Goal: Transaction & Acquisition: Purchase product/service

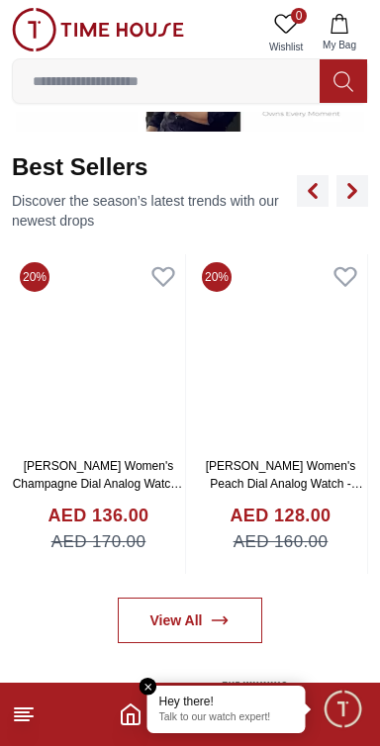
scroll to position [773, 0]
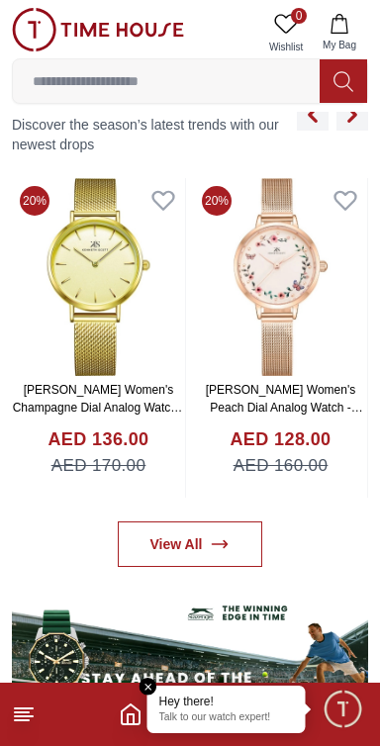
click at [231, 718] on p "Talk to our watch expert!" at bounding box center [226, 719] width 135 height 14
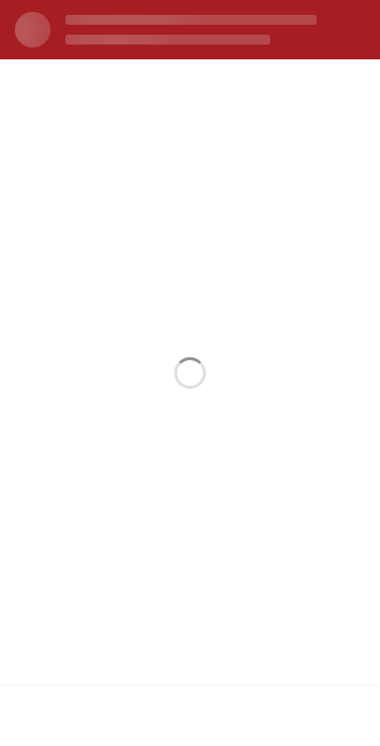
scroll to position [0, 0]
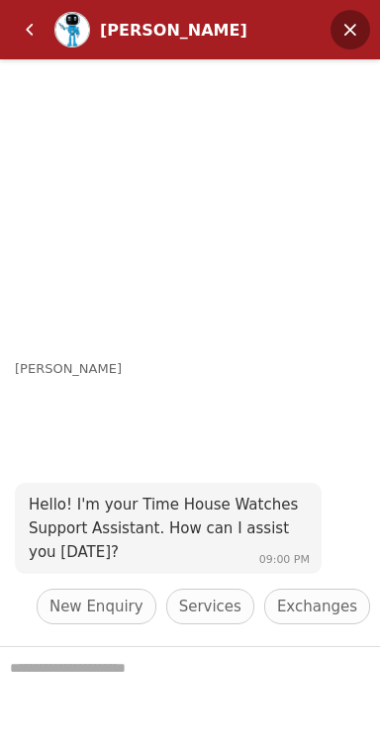
click at [357, 30] on em "Minimize" at bounding box center [351, 30] width 40 height 40
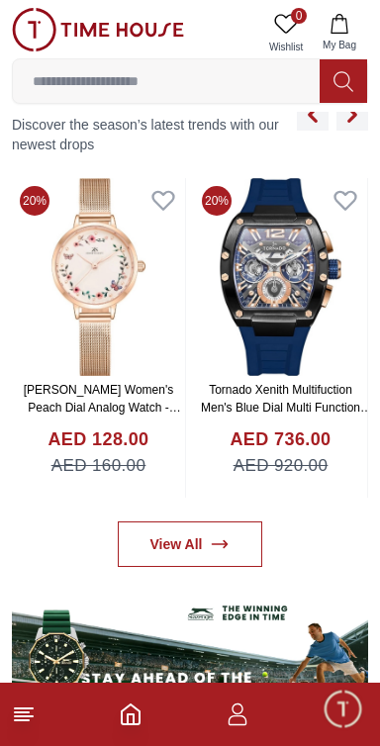
click at [236, 709] on icon "button" at bounding box center [238, 715] width 24 height 24
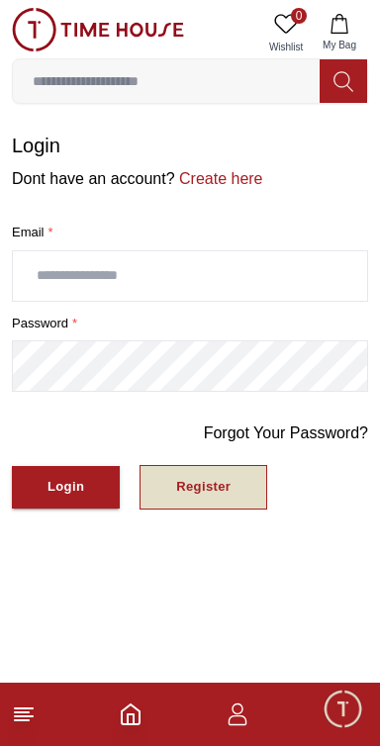
click at [207, 488] on div "Register" at bounding box center [203, 487] width 54 height 23
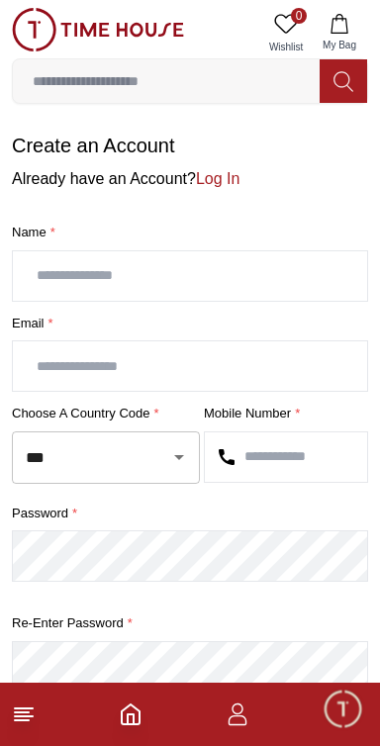
click at [278, 266] on input "text" at bounding box center [190, 275] width 354 height 49
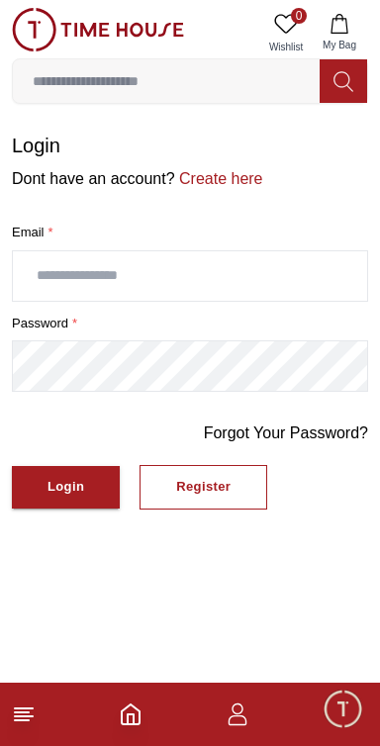
click at [272, 270] on input "text" at bounding box center [190, 275] width 354 height 49
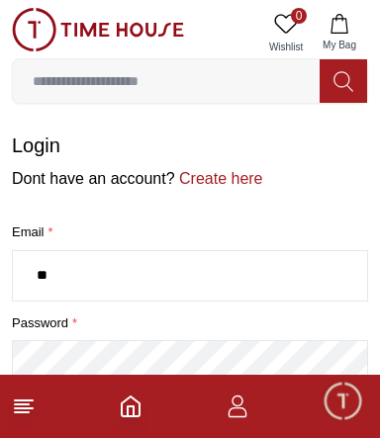
type input "*"
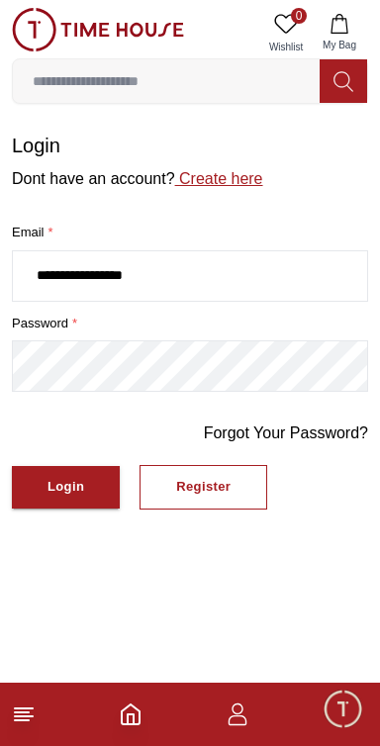
type input "**********"
click at [215, 171] on link "Create here" at bounding box center [219, 178] width 88 height 17
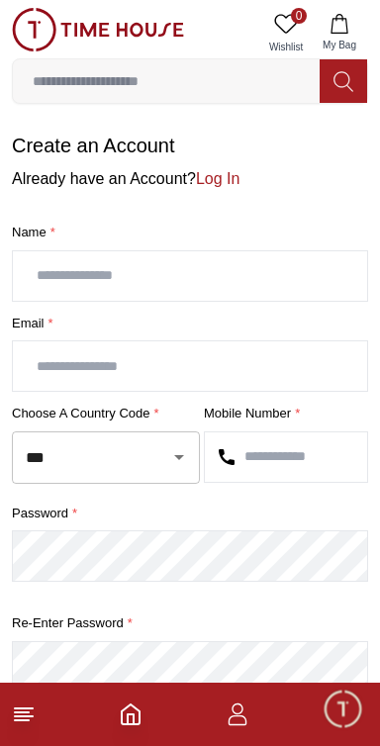
click at [191, 269] on input "text" at bounding box center [190, 275] width 354 height 49
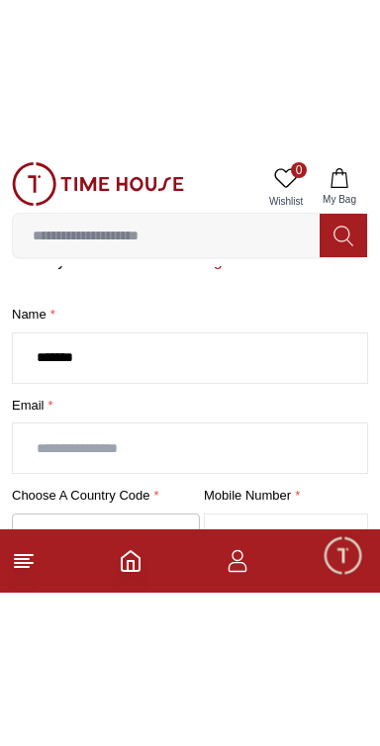
scroll to position [73, 0]
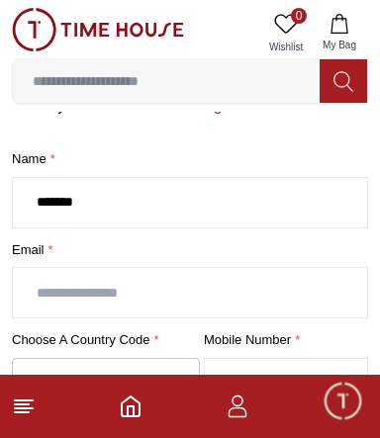
type input "******"
click at [132, 286] on input "text" at bounding box center [190, 292] width 354 height 49
type input "*"
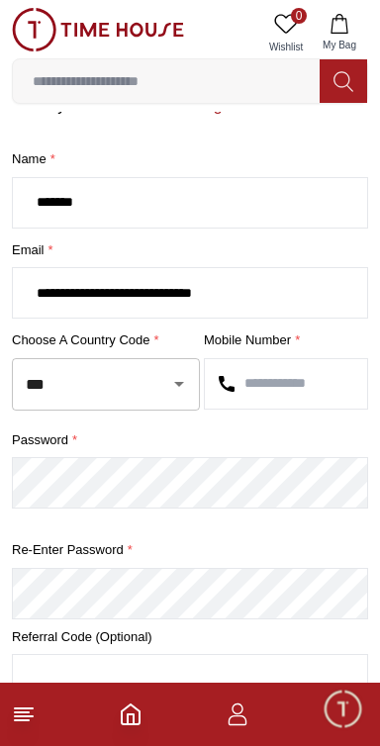
type input "**********"
click at [285, 373] on input "text" at bounding box center [286, 383] width 162 height 49
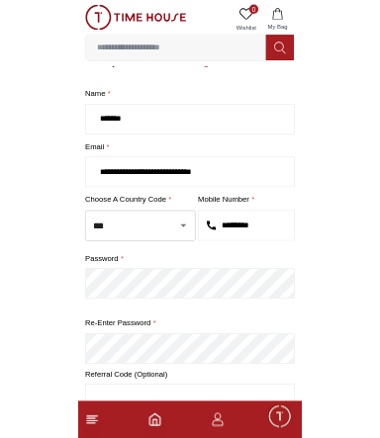
scroll to position [148, 0]
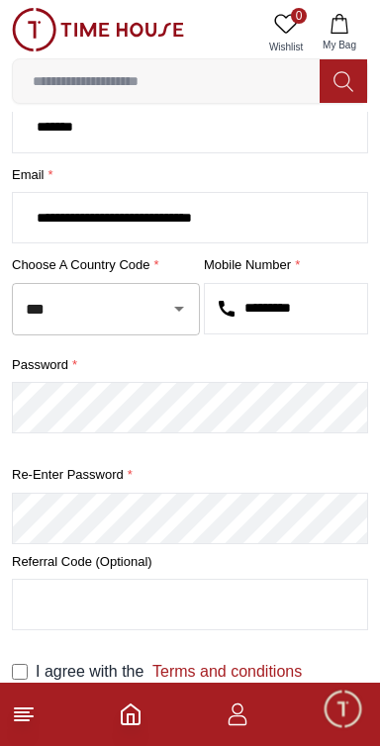
type input "*********"
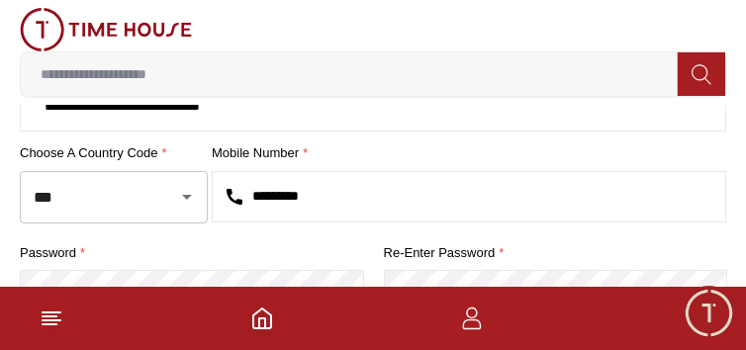
scroll to position [439, 0]
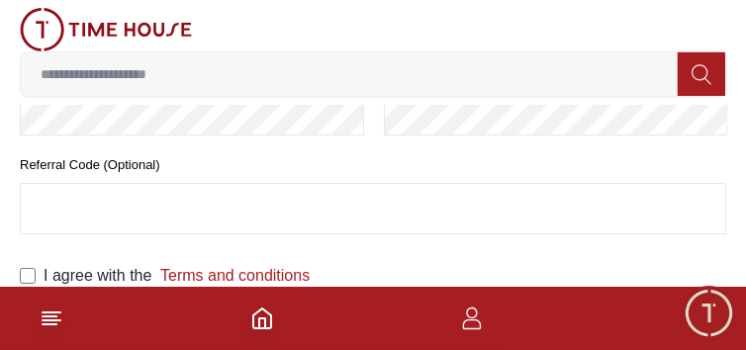
click at [379, 310] on span "Minimize live chat window" at bounding box center [709, 313] width 72 height 72
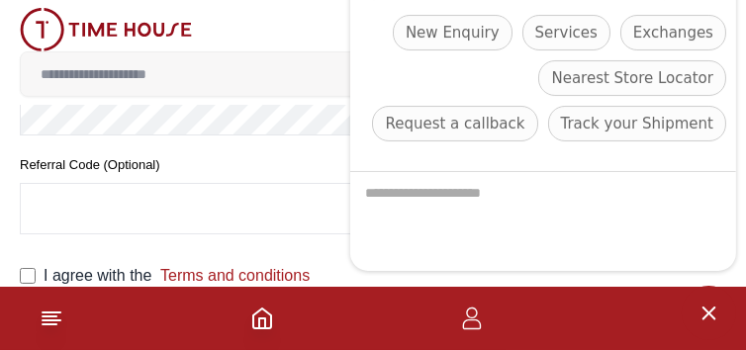
click at [379, 314] on span "Minimize live chat window" at bounding box center [709, 313] width 54 height 54
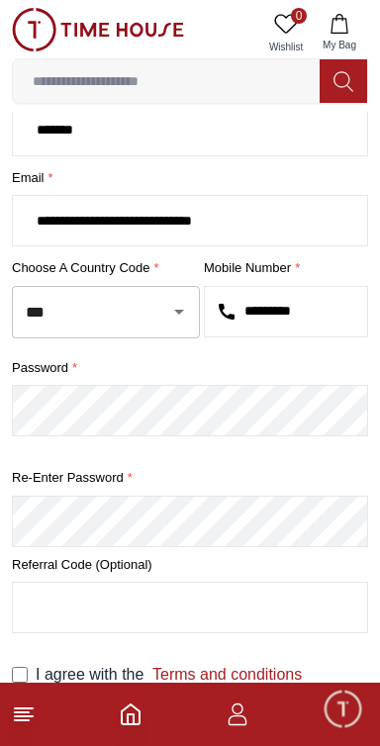
scroll to position [148, 0]
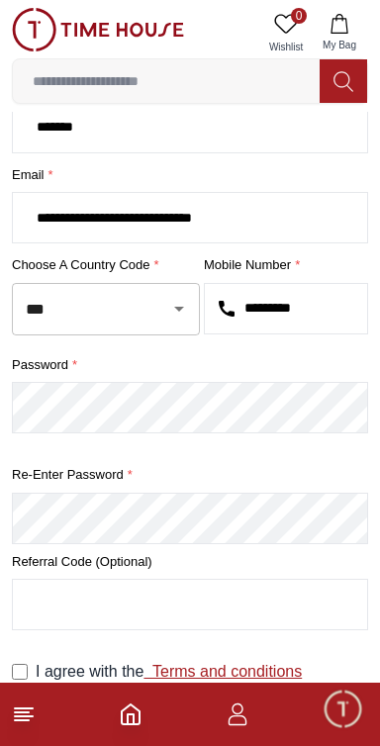
click at [273, 667] on link "Terms and conditions" at bounding box center [222, 671] width 158 height 17
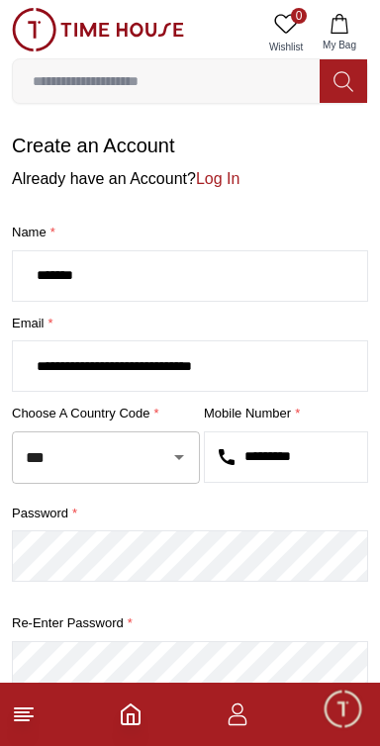
click at [25, 720] on line at bounding box center [22, 720] width 14 height 0
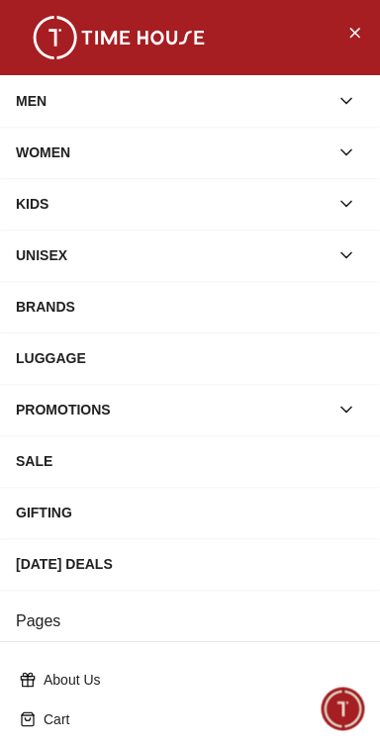
scroll to position [148, 0]
click at [335, 701] on span "Minimize live chat window" at bounding box center [342, 708] width 57 height 57
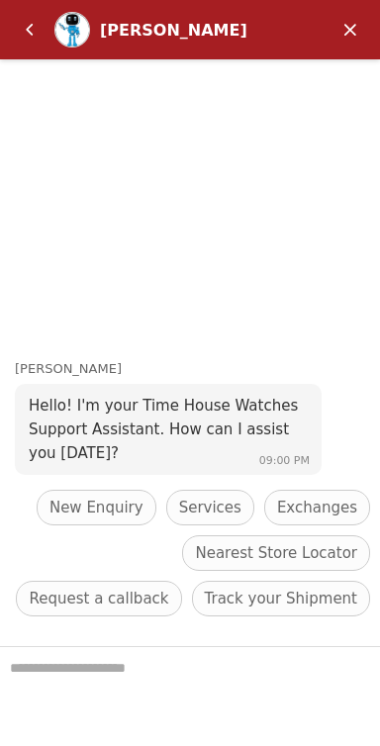
scroll to position [773, 0]
click at [350, 31] on em "Minimize" at bounding box center [351, 30] width 40 height 40
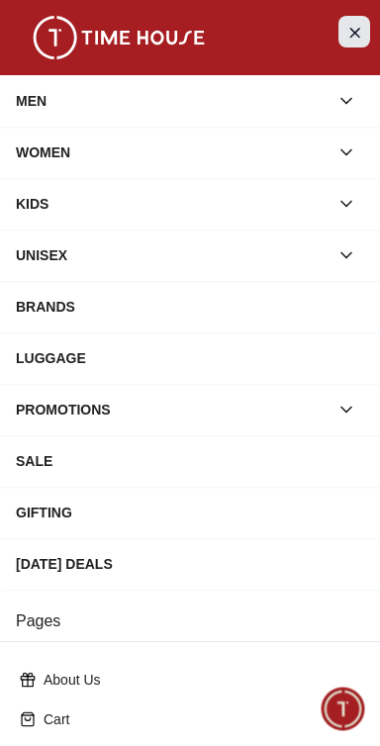
click at [354, 27] on icon "Close Menu" at bounding box center [354, 32] width 16 height 25
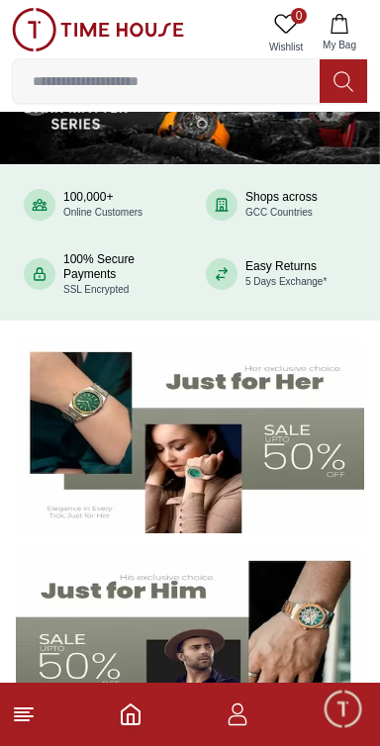
scroll to position [0, 0]
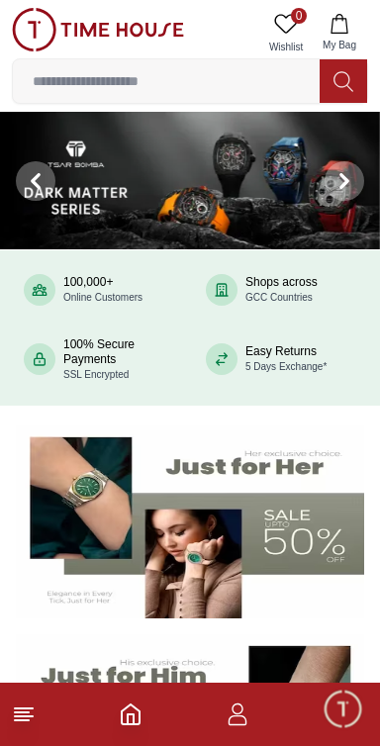
click at [120, 715] on icon "Home" at bounding box center [131, 715] width 24 height 24
click at [142, 711] on icon "Home" at bounding box center [131, 715] width 24 height 24
click at [22, 720] on line at bounding box center [22, 720] width 14 height 0
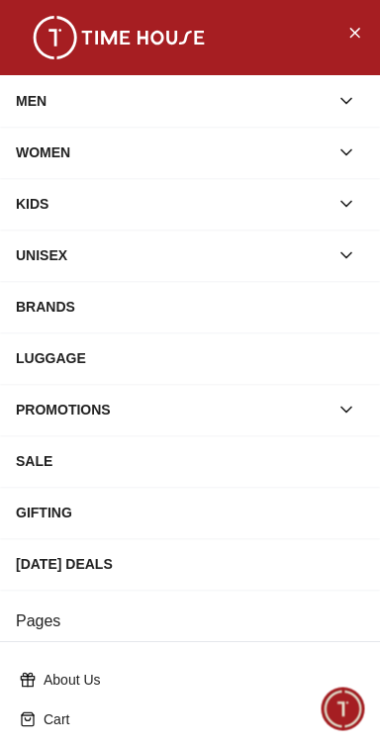
click at [345, 95] on icon "button" at bounding box center [346, 101] width 20 height 20
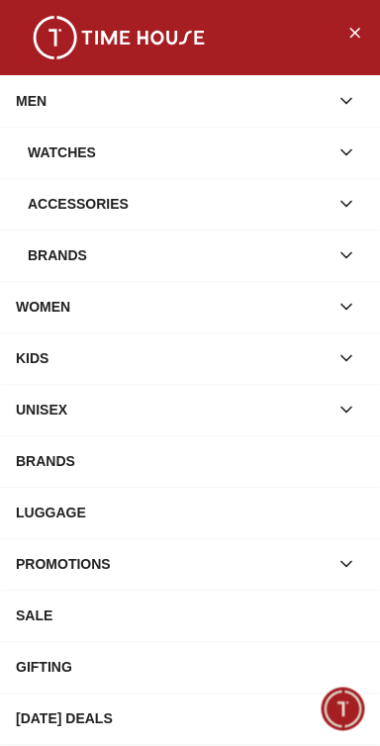
click at [345, 144] on icon "button" at bounding box center [346, 153] width 20 height 20
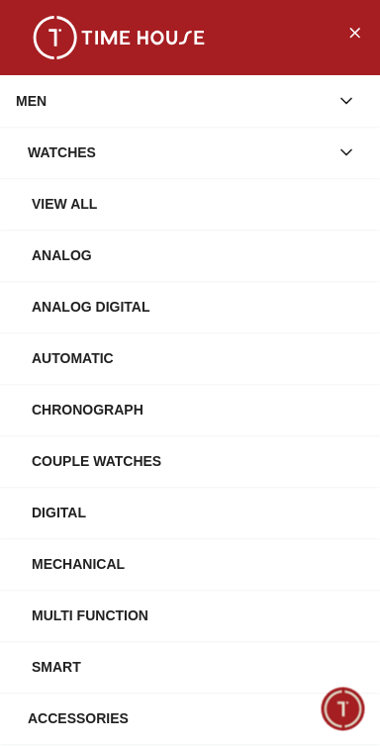
click at [61, 199] on div "View All" at bounding box center [198, 204] width 333 height 36
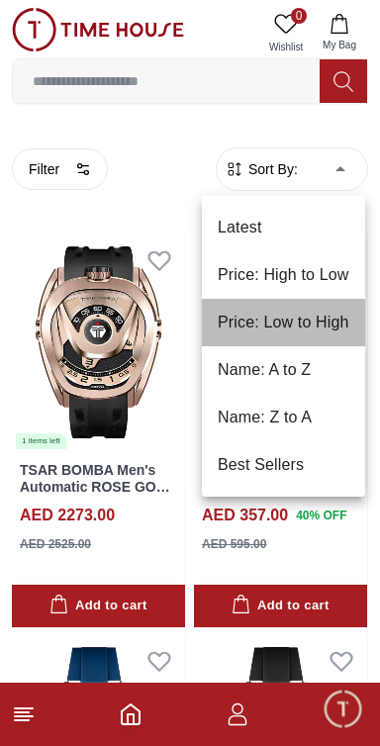
click at [313, 325] on li "Price: Low to High" at bounding box center [283, 323] width 163 height 48
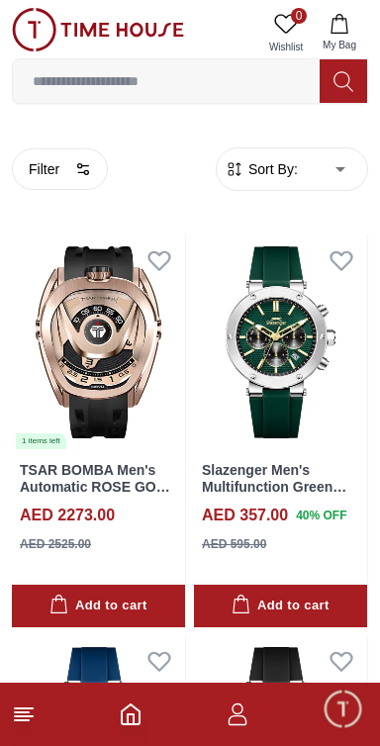
type input "*"
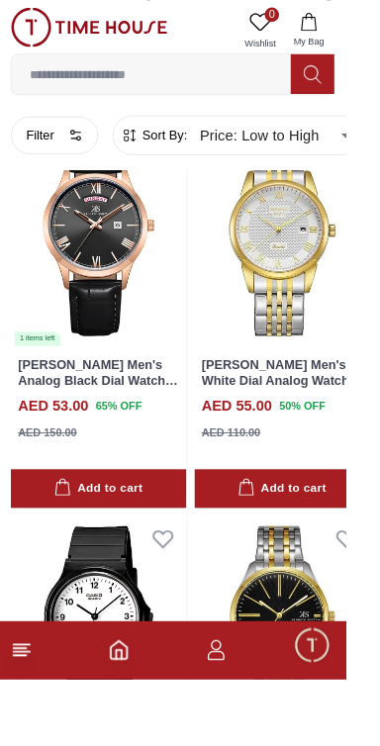
scroll to position [1796, 0]
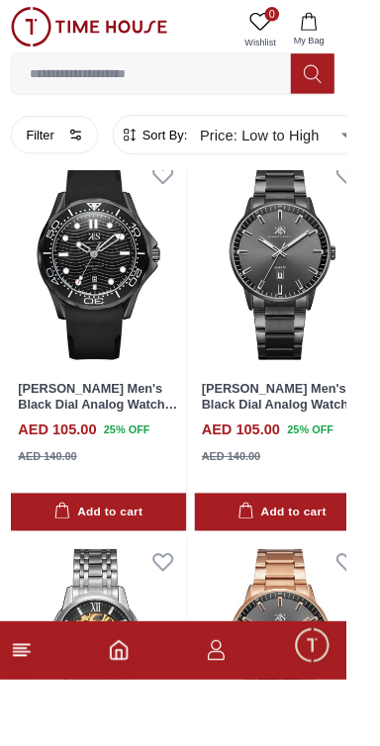
scroll to position [17098, 0]
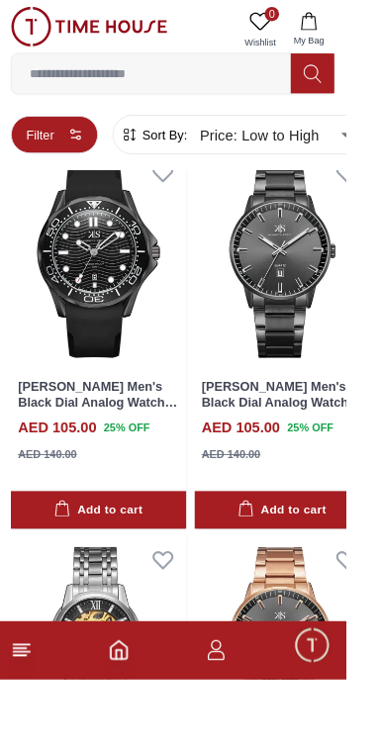
click at [70, 145] on button "Filter" at bounding box center [60, 149] width 96 height 42
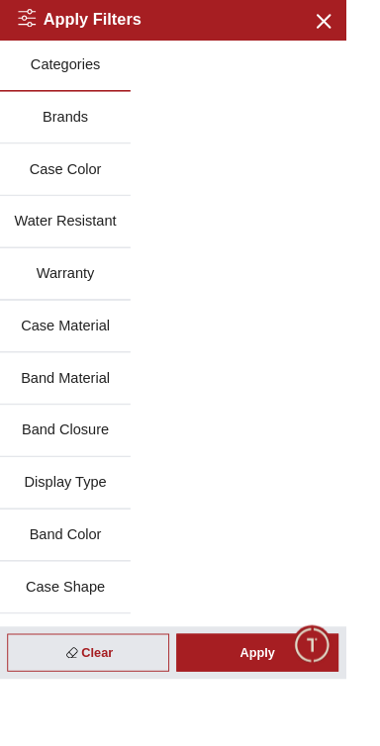
click at [68, 130] on button "Brands" at bounding box center [71, 129] width 143 height 57
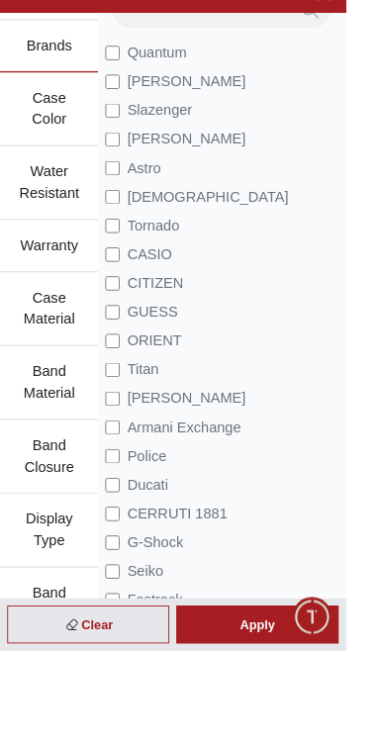
scroll to position [53, 0]
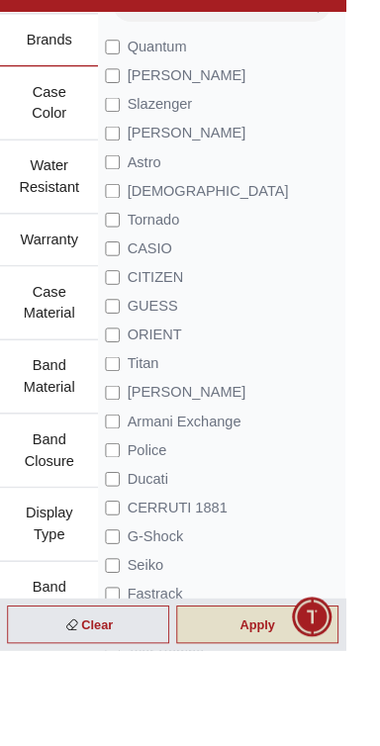
click at [302, 738] on div "Apply" at bounding box center [283, 718] width 178 height 42
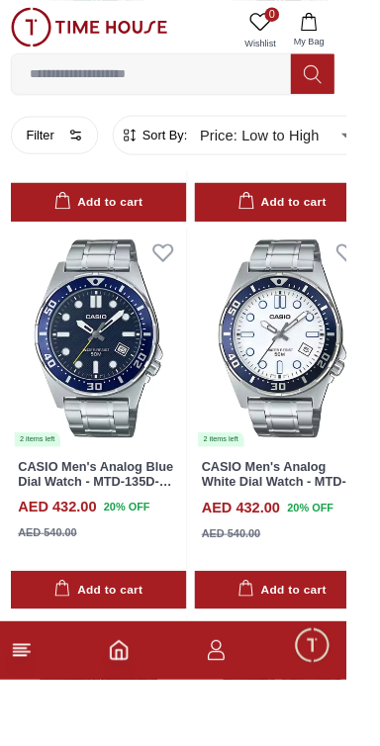
scroll to position [2964, 0]
